Goal: Leave review/rating: Leave review/rating

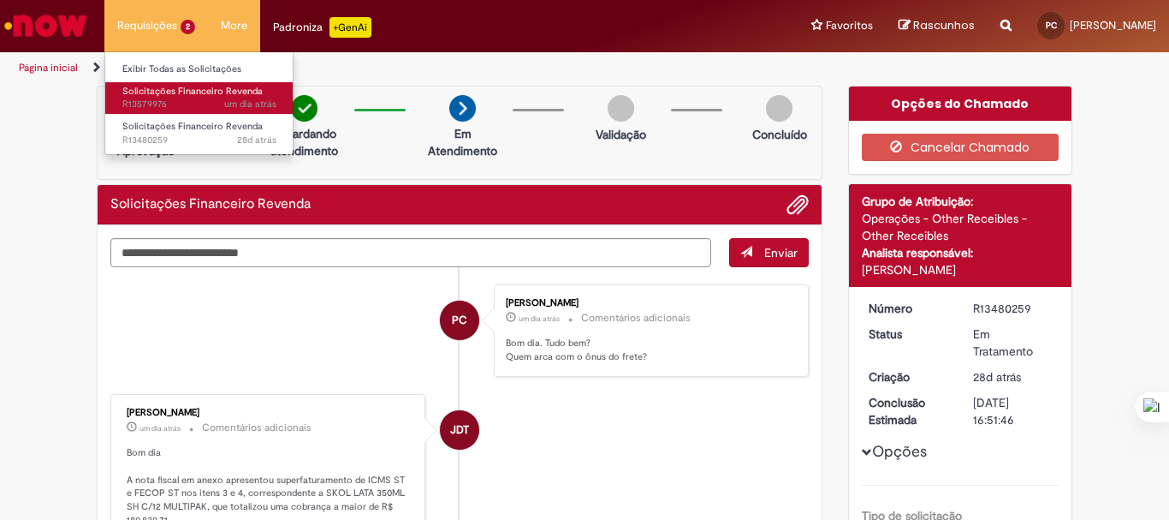
click at [173, 97] on span "Solicitações Financeiro Revenda" at bounding box center [192, 91] width 140 height 13
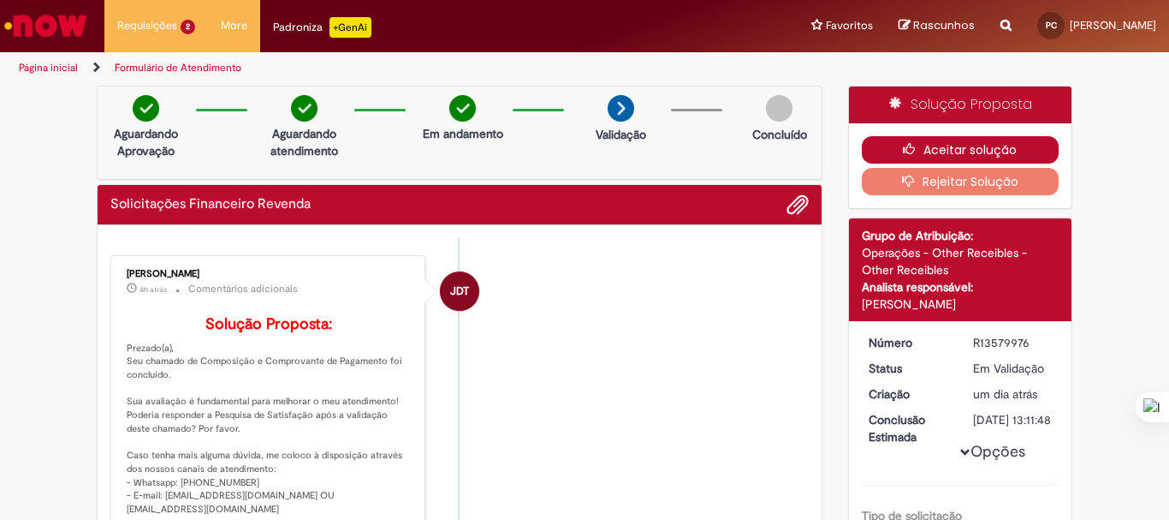
click at [990, 155] on button "Aceitar solução" at bounding box center [961, 149] width 198 height 27
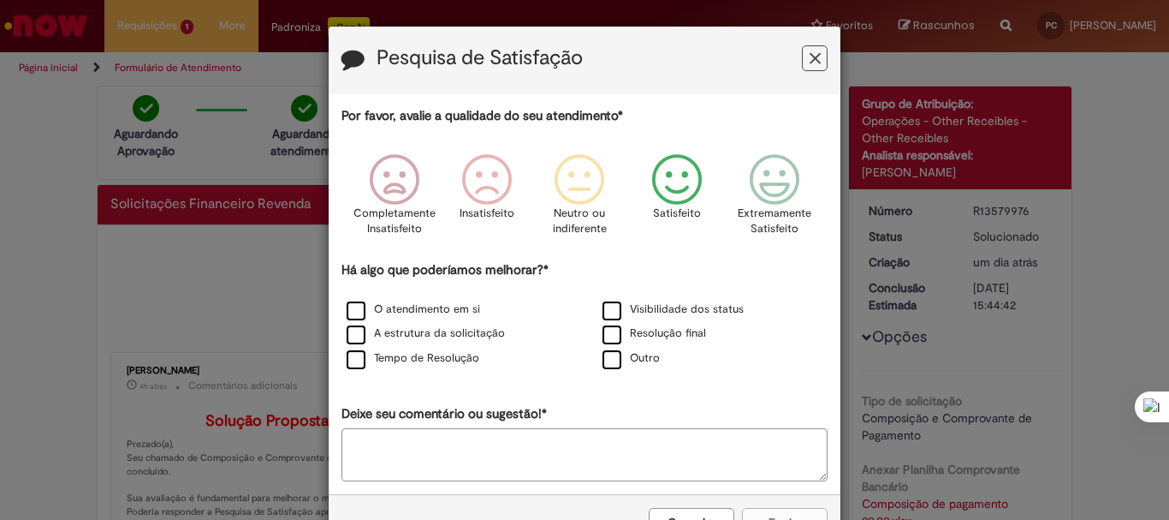
click at [692, 192] on icon "Feedback" at bounding box center [677, 179] width 64 height 51
click at [451, 441] on textarea "Deixe seu comentário ou sugestão!*" at bounding box center [585, 454] width 486 height 53
type textarea "**"
click at [348, 306] on label "O atendimento em si" at bounding box center [414, 309] width 134 height 16
click at [347, 362] on label "Tempo de Resolução" at bounding box center [413, 358] width 133 height 16
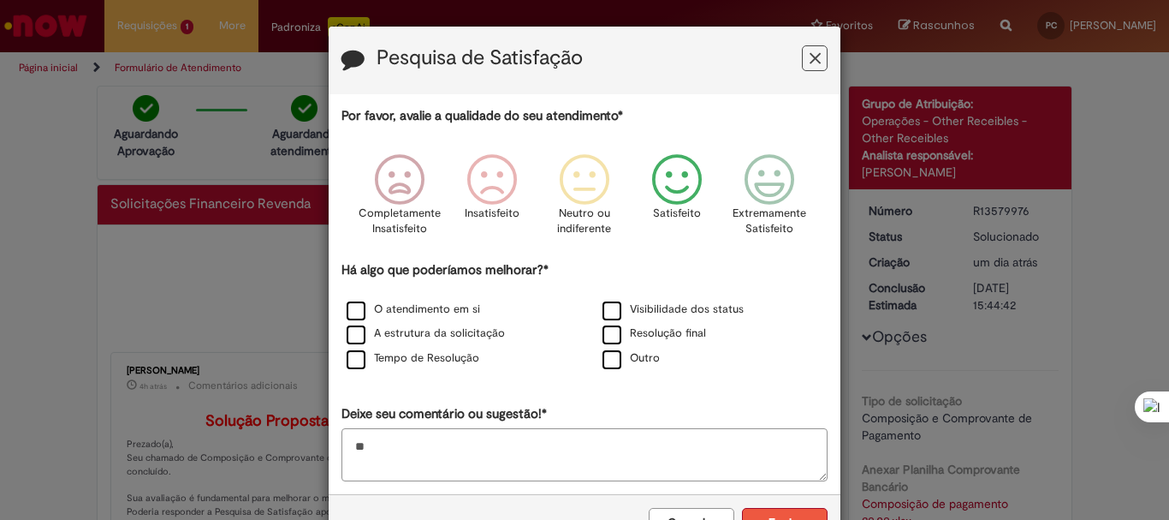
click at [770, 519] on button "Enviar" at bounding box center [785, 522] width 86 height 29
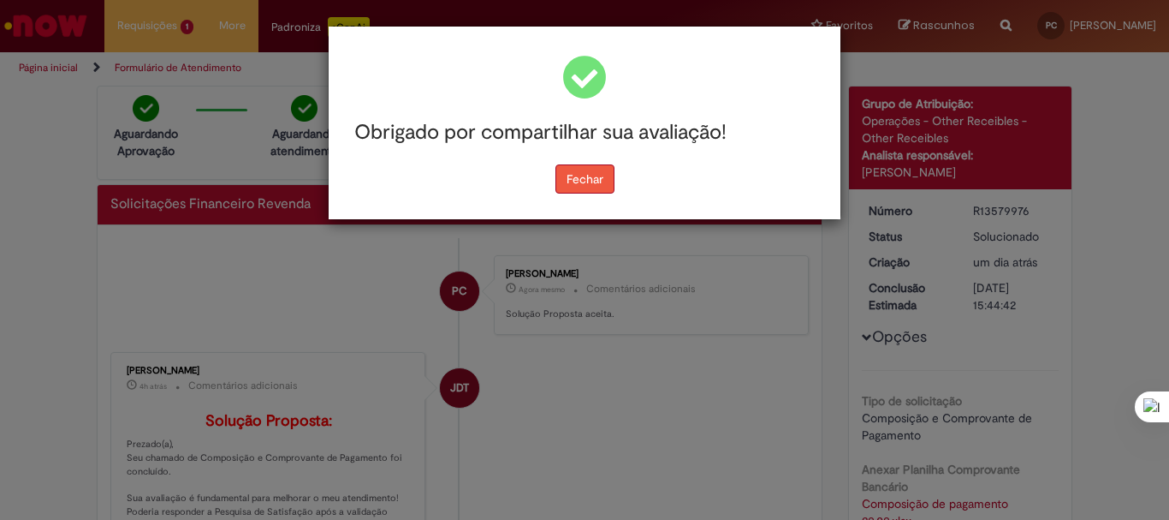
click at [590, 178] on button "Fechar" at bounding box center [585, 178] width 59 height 29
